Goal: Task Accomplishment & Management: Use online tool/utility

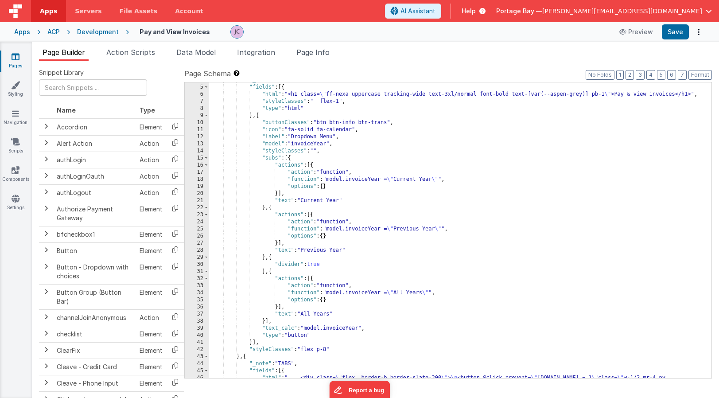
scroll to position [32, 0]
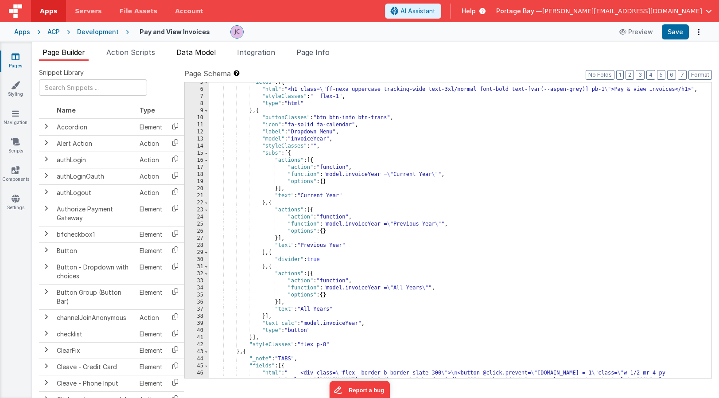
click at [202, 51] on span "Data Model" at bounding box center [195, 52] width 39 height 9
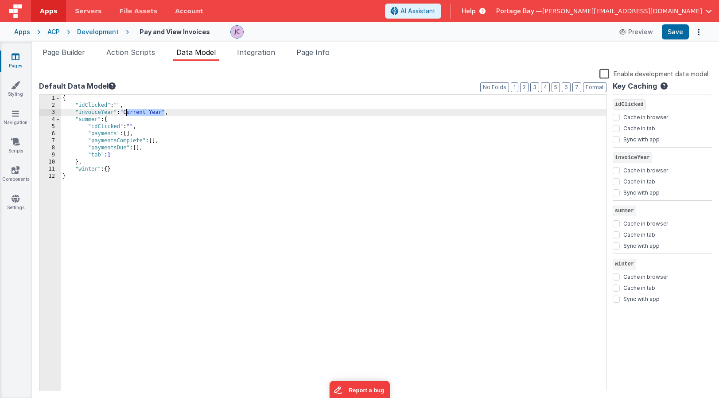
drag, startPoint x: 165, startPoint y: 111, endPoint x: 128, endPoint y: 113, distance: 37.7
click at [128, 113] on div "{ "idClicked" : "" , "invoiceYear" : "Current Year" , "summer" : { "idClicked" …" at bounding box center [333, 250] width 545 height 311
click at [675, 33] on button "Save" at bounding box center [675, 31] width 27 height 15
click at [123, 54] on span "Action Scripts" at bounding box center [130, 52] width 49 height 9
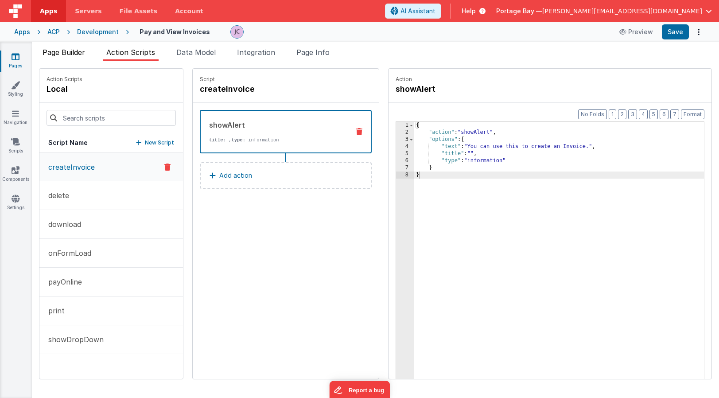
click at [65, 52] on span "Page Builder" at bounding box center [64, 52] width 43 height 9
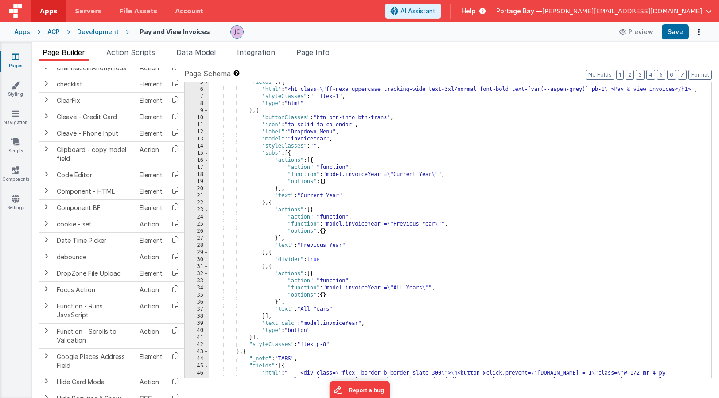
scroll to position [261, 0]
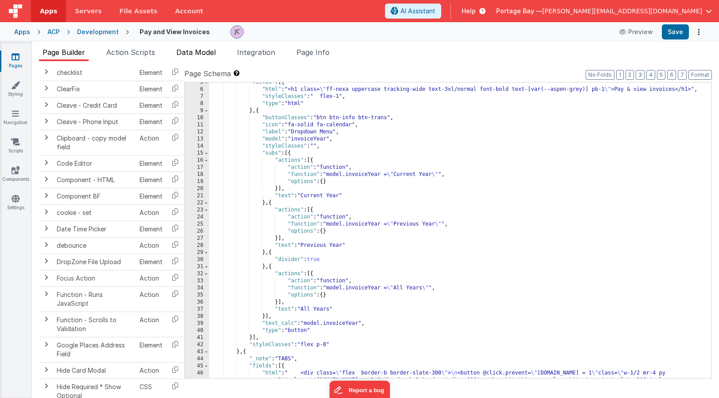
click at [194, 52] on span "Data Model" at bounding box center [195, 52] width 39 height 9
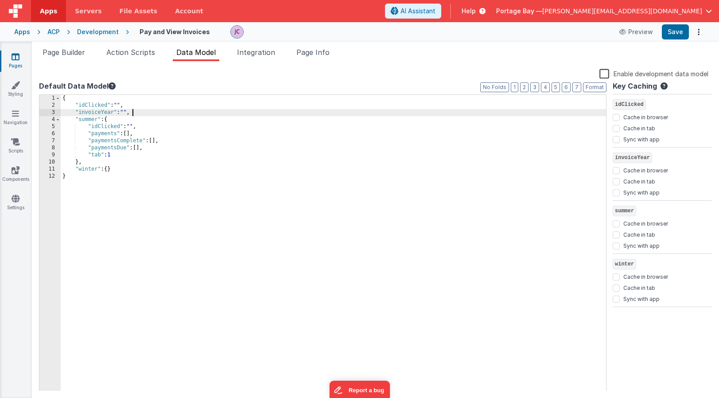
click at [135, 112] on div "{ "idClicked" : "" , "invoiceYear" : "" , "summer" : { "idClicked" : "" , "paym…" at bounding box center [333, 250] width 545 height 311
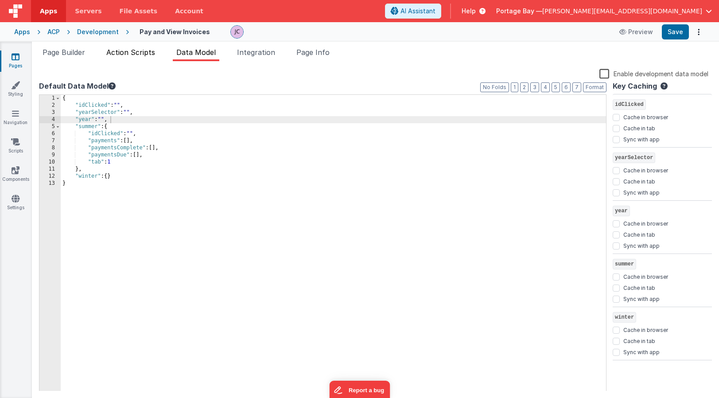
click at [143, 54] on span "Action Scripts" at bounding box center [130, 52] width 49 height 9
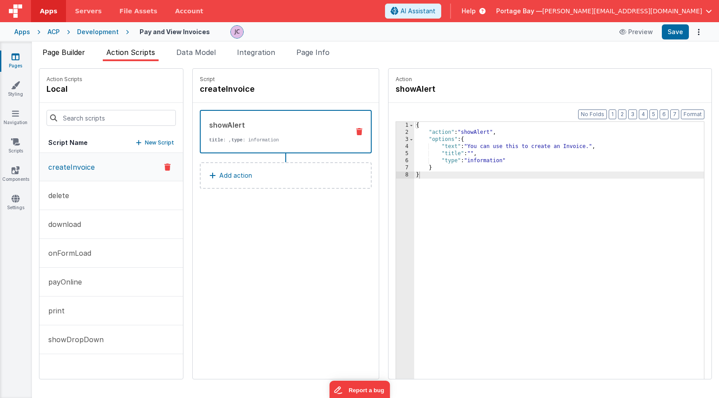
click at [66, 53] on span "Page Builder" at bounding box center [64, 52] width 43 height 9
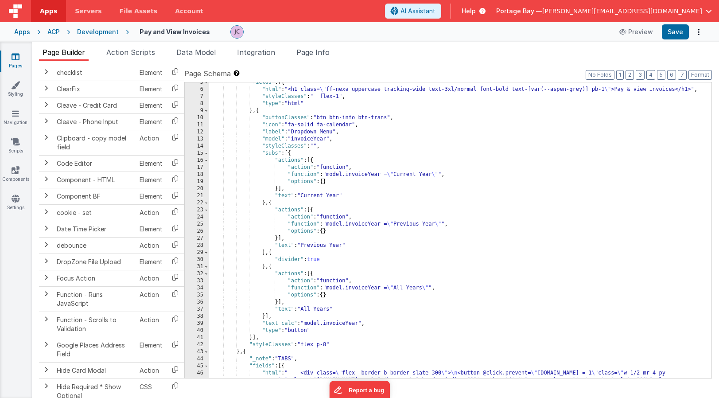
drag, startPoint x: 302, startPoint y: 174, endPoint x: 295, endPoint y: 173, distance: 7.2
click at [302, 174] on div ""fields" : [{ "html" : "<h1 class= \" ff-nexa uppercase tracking-wide text-3xl/…" at bounding box center [460, 251] width 502 height 345
click at [201, 175] on div "18" at bounding box center [197, 174] width 24 height 7
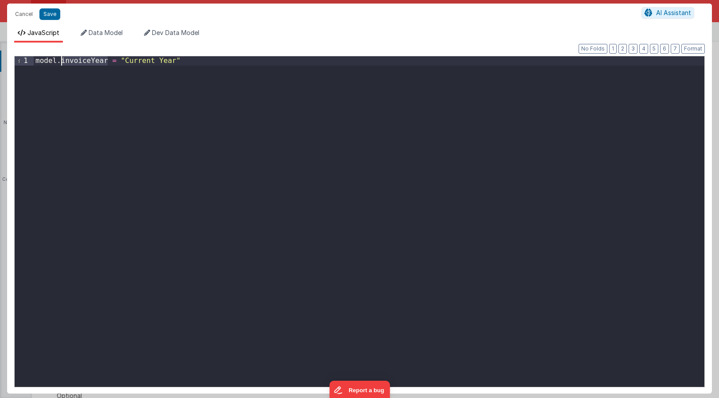
drag, startPoint x: 108, startPoint y: 60, endPoint x: 62, endPoint y: 61, distance: 46.1
click at [62, 61] on div "model . invoiceYear = "Current Year"" at bounding box center [369, 230] width 671 height 348
click at [53, 16] on button "Save" at bounding box center [49, 14] width 21 height 12
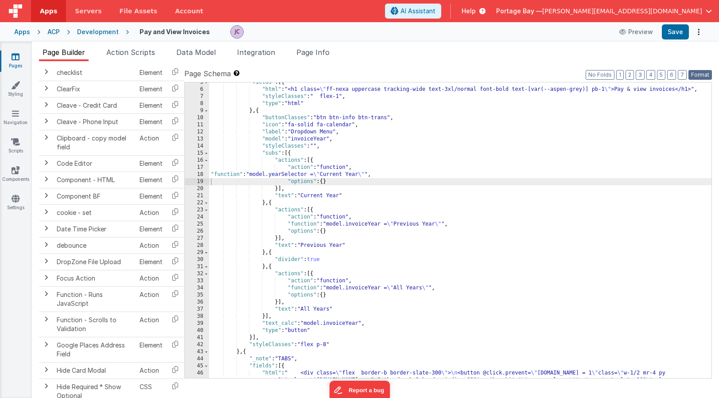
click at [704, 73] on button "Format" at bounding box center [699, 75] width 23 height 10
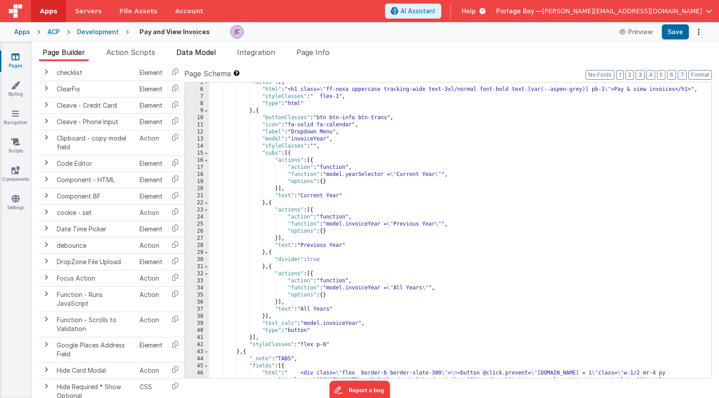
click at [188, 52] on span "Data Model" at bounding box center [195, 52] width 39 height 9
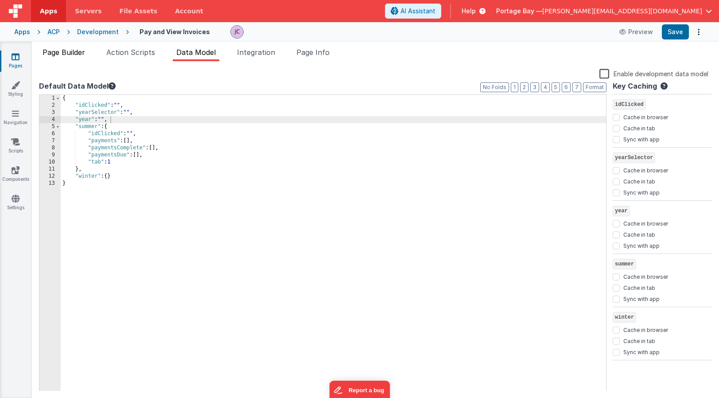
click at [62, 50] on span "Page Builder" at bounding box center [64, 52] width 43 height 9
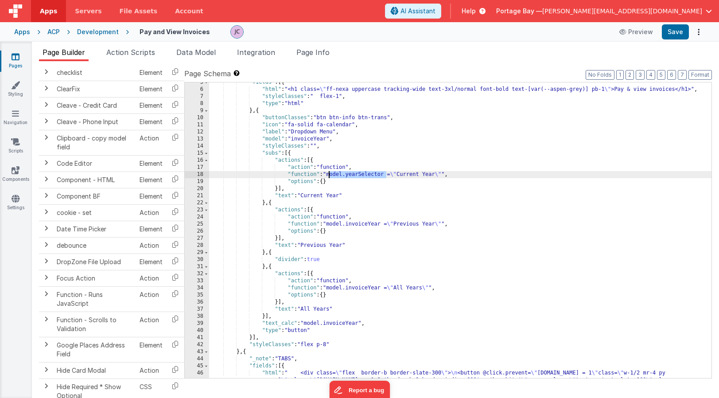
drag, startPoint x: 386, startPoint y: 174, endPoint x: 330, endPoint y: 175, distance: 55.8
click at [330, 175] on div ""fields" : [{ "html" : "<h1 class= \" ff-nexa uppercase tracking-wide text-3xl/…" at bounding box center [460, 251] width 502 height 345
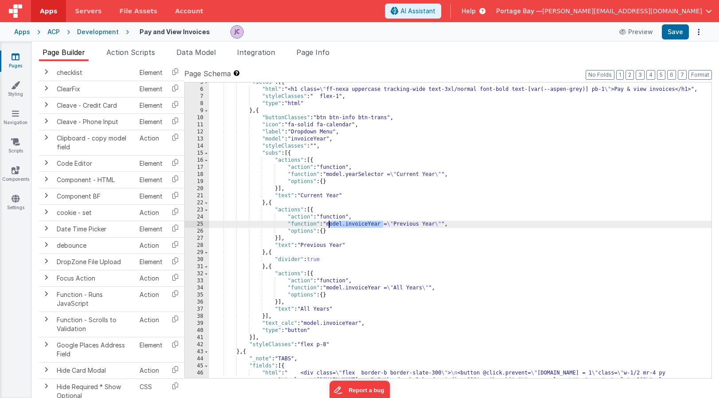
drag, startPoint x: 382, startPoint y: 224, endPoint x: 330, endPoint y: 224, distance: 52.7
click at [330, 224] on div ""fields" : [{ "html" : "<h1 class= \" ff-nexa uppercase tracking-wide text-3xl/…" at bounding box center [460, 251] width 502 height 345
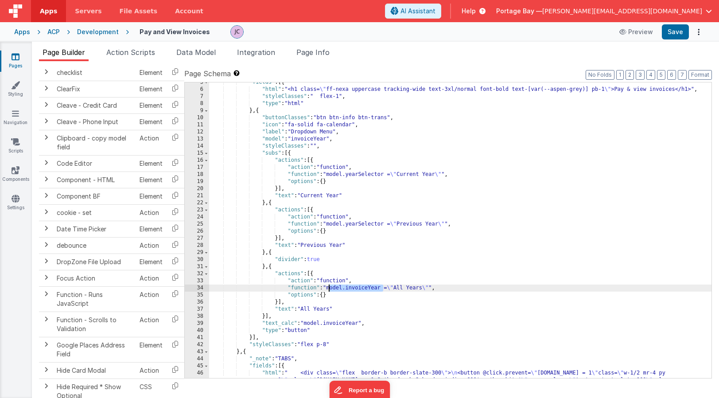
drag, startPoint x: 383, startPoint y: 287, endPoint x: 330, endPoint y: 287, distance: 53.6
click at [330, 287] on div ""fields" : [{ "html" : "<h1 class= \" ff-nexa uppercase tracking-wide text-3xl/…" at bounding box center [460, 251] width 502 height 345
click at [206, 51] on span "Data Model" at bounding box center [195, 52] width 39 height 9
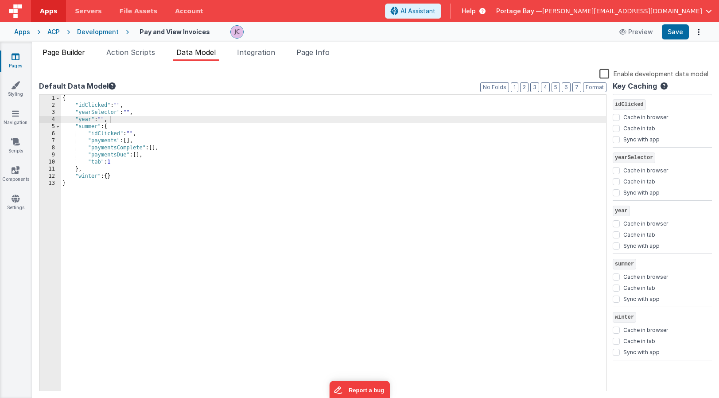
click at [72, 53] on span "Page Builder" at bounding box center [64, 52] width 43 height 9
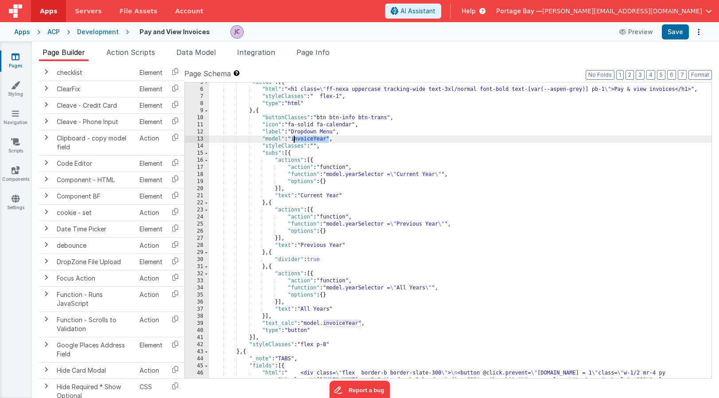
drag, startPoint x: 329, startPoint y: 138, endPoint x: 295, endPoint y: 139, distance: 34.1
click at [295, 139] on div ""fields" : [{ "html" : "<h1 class= \" ff-nexa uppercase tracking-wide text-3xl/…" at bounding box center [460, 251] width 502 height 345
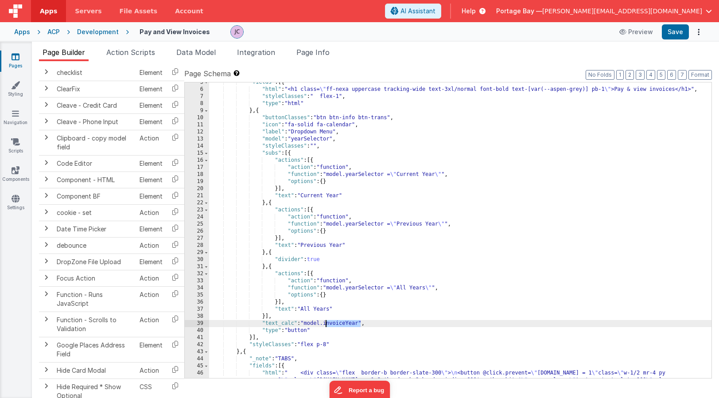
drag, startPoint x: 361, startPoint y: 322, endPoint x: 326, endPoint y: 322, distance: 35.0
click at [326, 322] on div ""fields" : [{ "html" : "<h1 class= \" ff-nexa uppercase tracking-wide text-3xl/…" at bounding box center [460, 251] width 502 height 345
click at [679, 32] on button "Save" at bounding box center [675, 31] width 27 height 15
